Goal: Task Accomplishment & Management: Manage account settings

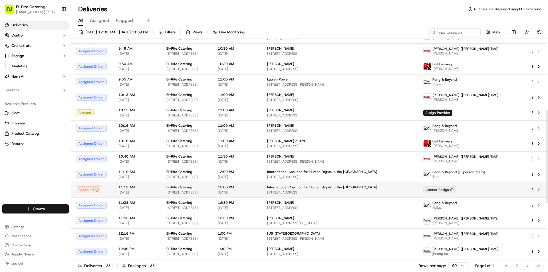
scroll to position [171, 0]
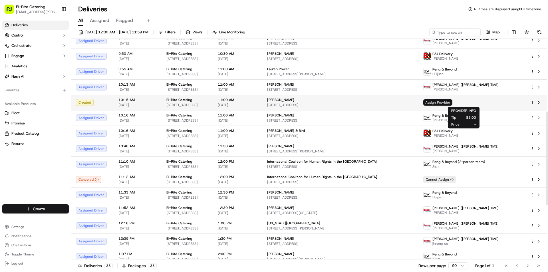
click at [452, 102] on span "Assign Provider" at bounding box center [437, 102] width 29 height 6
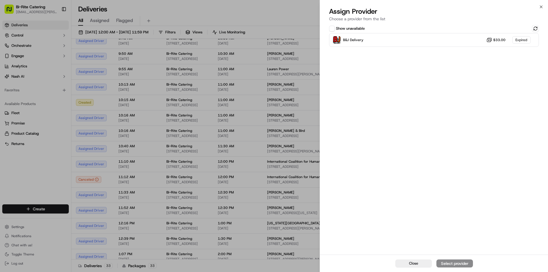
click at [538, 9] on h2 "Assign Provider" at bounding box center [434, 11] width 210 height 9
click at [543, 6] on icon "button" at bounding box center [541, 7] width 5 height 5
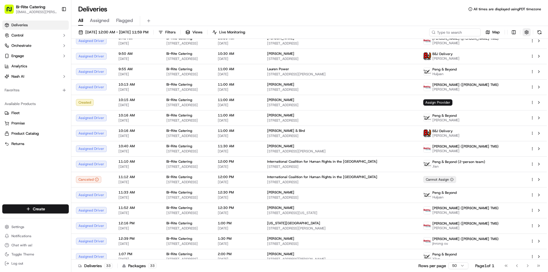
click at [526, 31] on button "button" at bounding box center [526, 32] width 8 height 8
click at [510, 18] on div "All Assigned Flagged" at bounding box center [309, 21] width 476 height 10
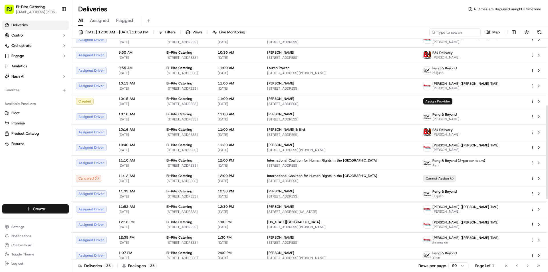
scroll to position [157, 0]
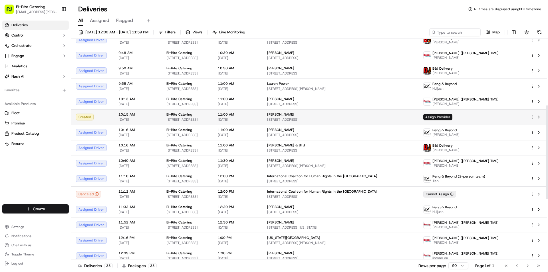
click at [532, 117] on html "Bi-Rite Catering [EMAIL_ADDRESS][PERSON_NAME][DOMAIN_NAME] Toggle Sidebar Deliv…" at bounding box center [274, 136] width 548 height 272
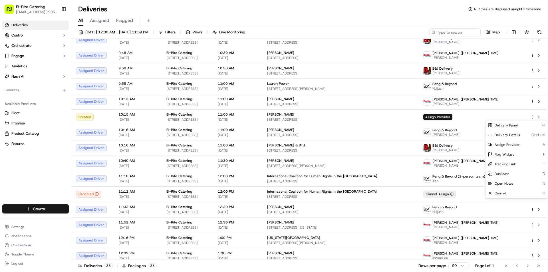
click at [486, 113] on html "Bi-Rite Catering [EMAIL_ADDRESS][PERSON_NAME][DOMAIN_NAME] Toggle Sidebar Deliv…" at bounding box center [274, 136] width 548 height 272
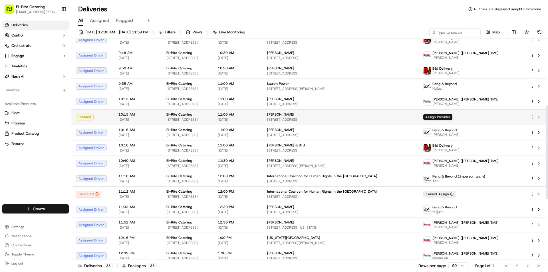
click at [484, 118] on div "Assign Provider" at bounding box center [472, 117] width 98 height 6
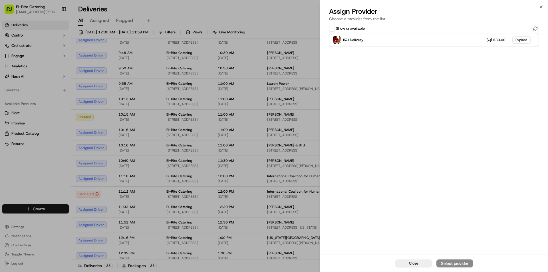
click at [538, 9] on h2 "Assign Provider" at bounding box center [434, 11] width 210 height 9
click at [540, 7] on icon "button" at bounding box center [541, 7] width 5 height 5
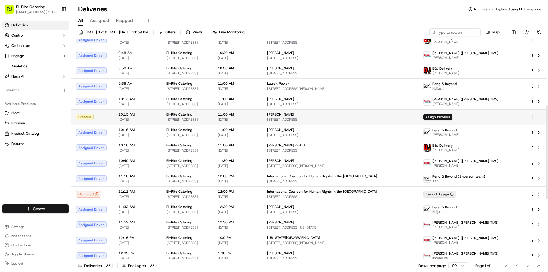
click at [485, 116] on div "Assign Provider" at bounding box center [472, 117] width 98 height 6
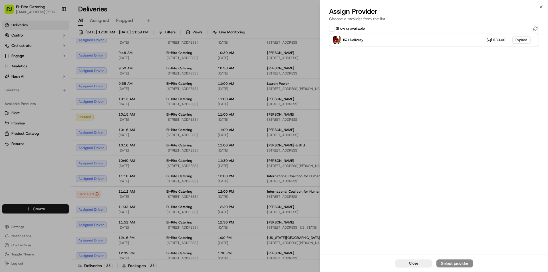
click at [538, 9] on h2 "Assign Provider" at bounding box center [434, 11] width 210 height 9
click at [540, 7] on icon "button" at bounding box center [541, 7] width 5 height 5
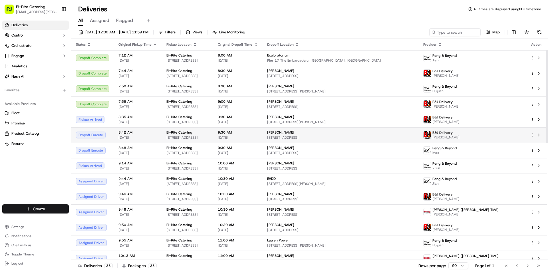
scroll to position [143, 0]
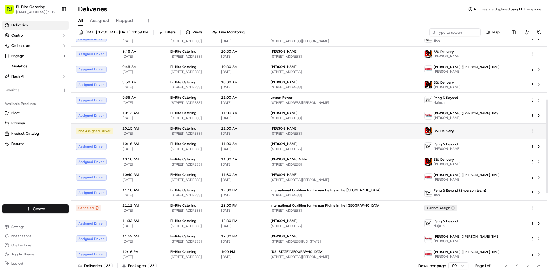
click at [503, 135] on td "B&J Delivery" at bounding box center [473, 130] width 106 height 15
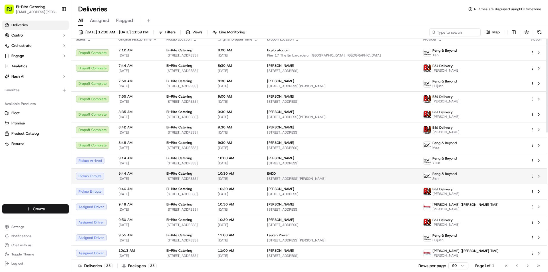
scroll to position [0, 0]
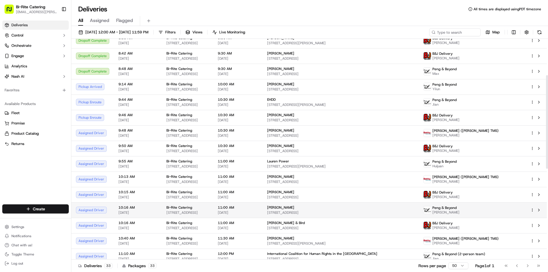
scroll to position [86, 0]
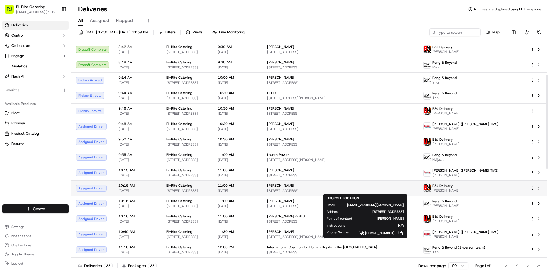
click at [315, 190] on span "[STREET_ADDRESS]" at bounding box center [340, 190] width 147 height 5
